Goal: Transaction & Acquisition: Purchase product/service

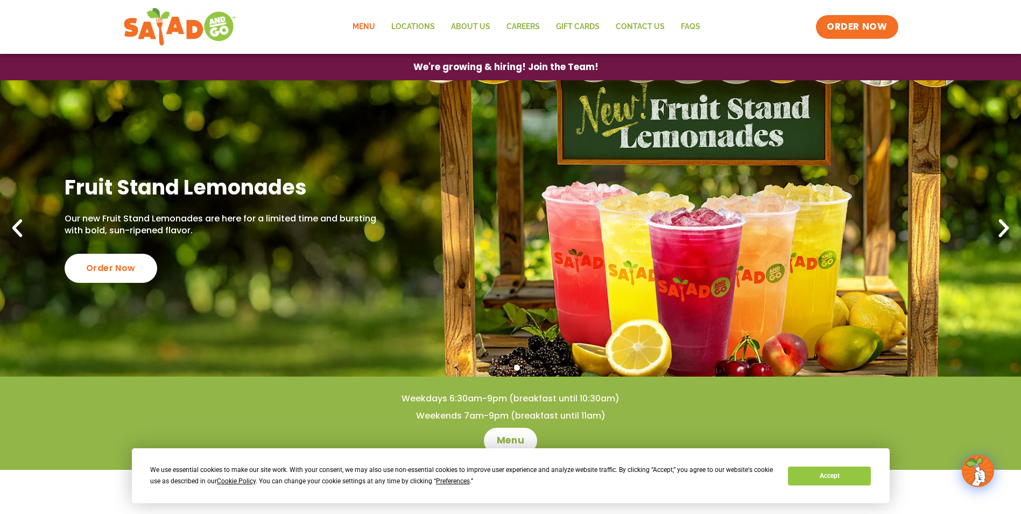
click at [368, 19] on link "Menu" at bounding box center [364, 27] width 39 height 25
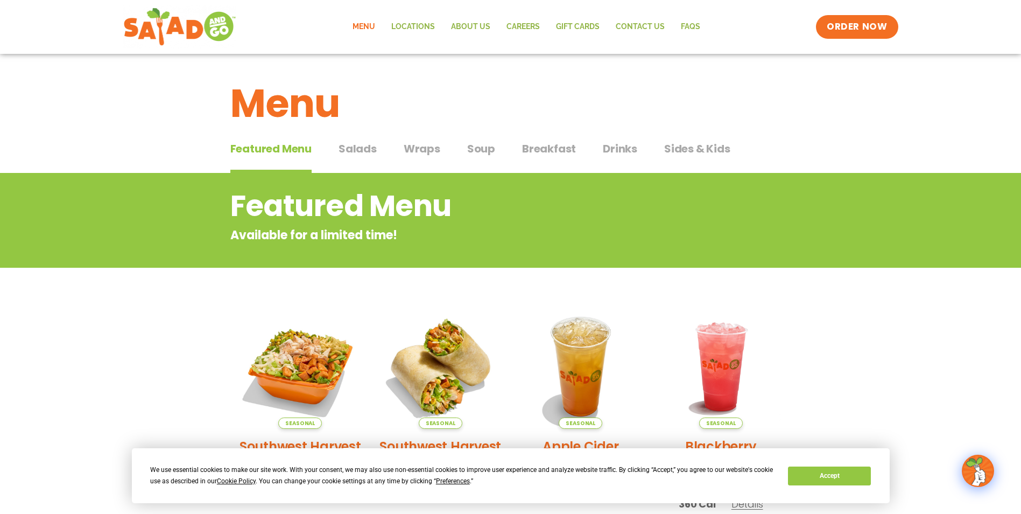
click at [416, 145] on span "Wraps" at bounding box center [422, 149] width 37 height 16
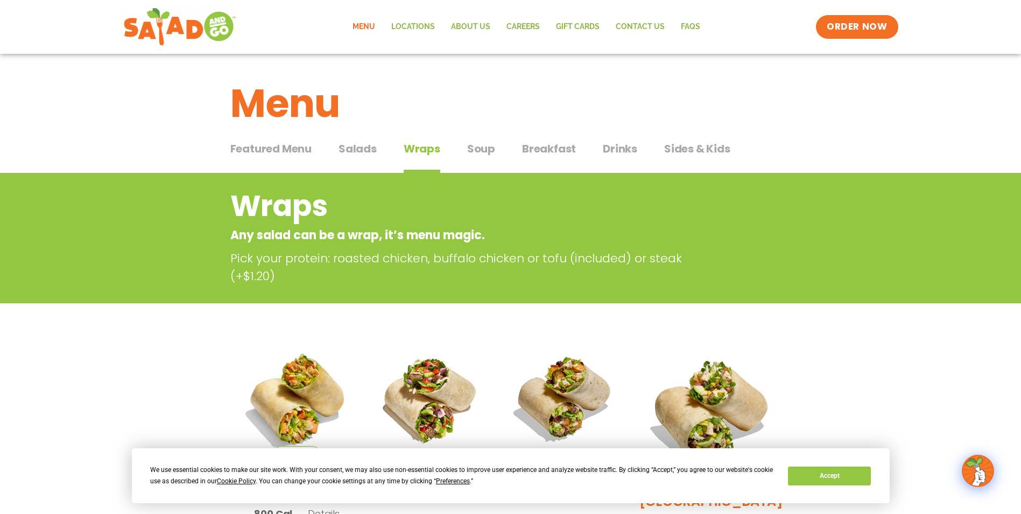
click at [380, 148] on div "Featured Menu Featured Menu Salads Salads Wraps Wraps Soup Soup Breakfast Break…" at bounding box center [510, 155] width 561 height 37
click at [365, 150] on span "Salads" at bounding box center [358, 149] width 38 height 16
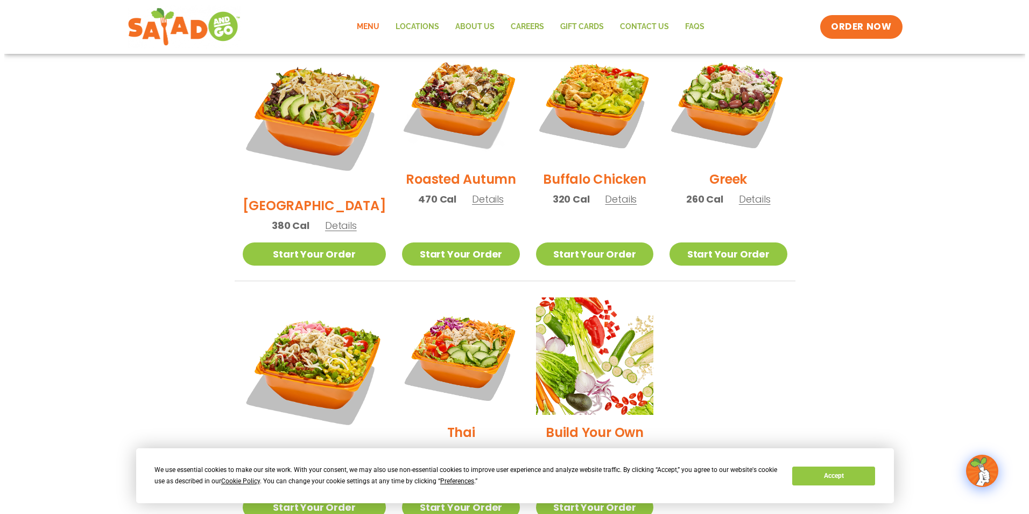
scroll to position [538, 0]
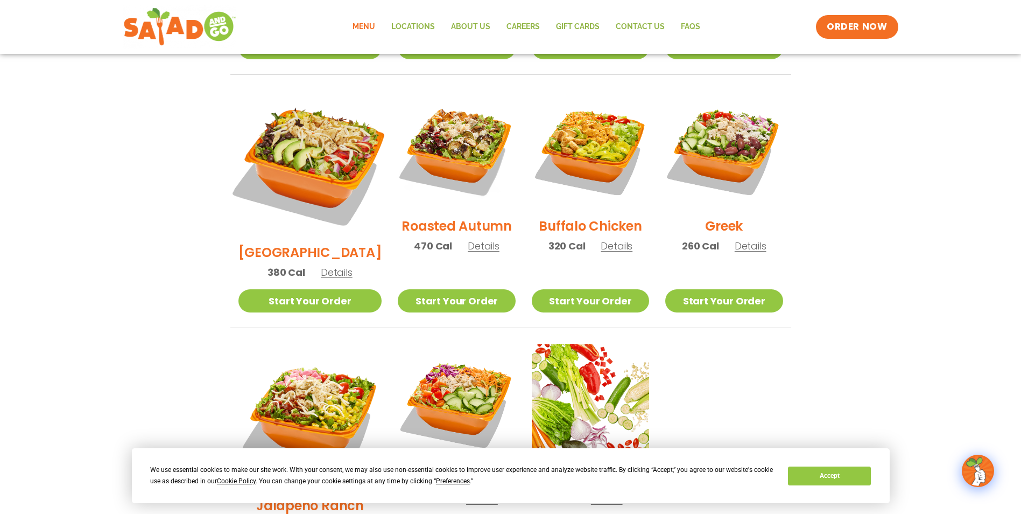
click at [310, 158] on img at bounding box center [310, 163] width 169 height 169
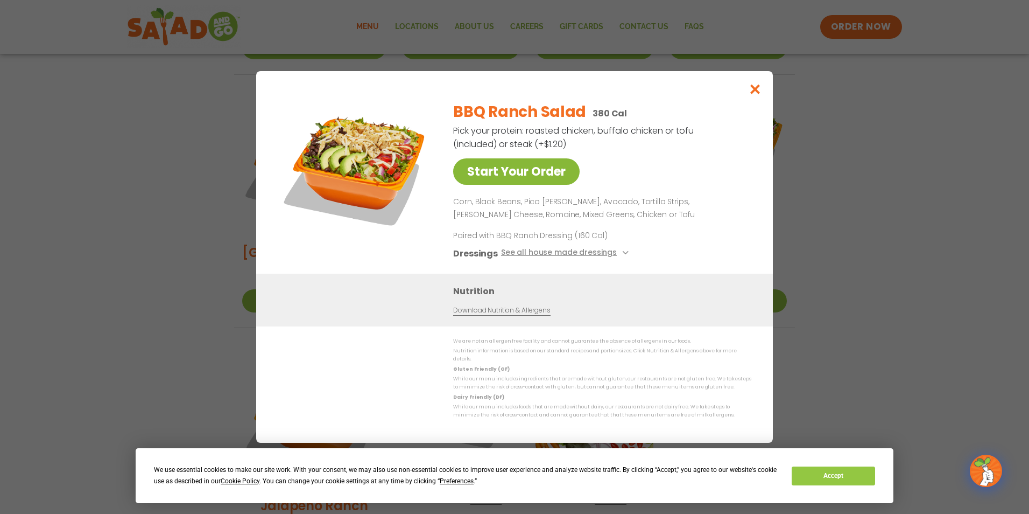
click at [487, 172] on link "Start Your Order" at bounding box center [516, 171] width 127 height 26
